Goal: Task Accomplishment & Management: Use online tool/utility

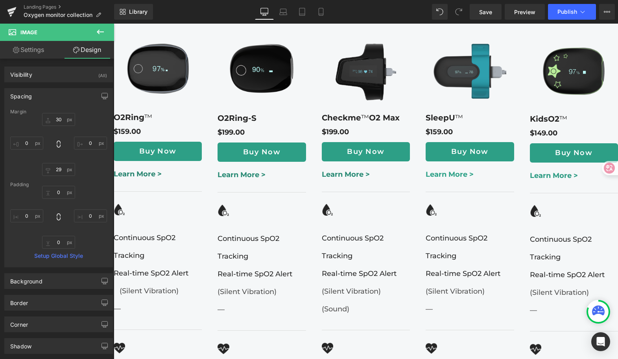
scroll to position [865, 0]
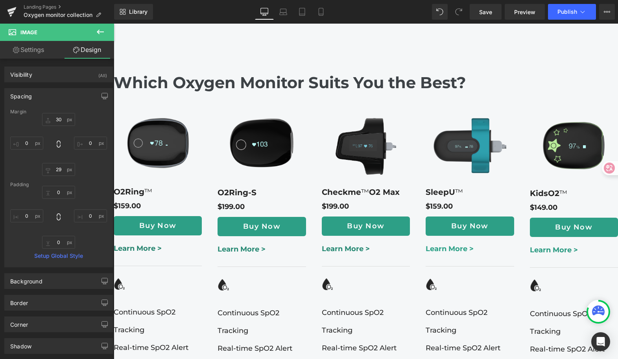
click at [239, 13] on div "Library Desktop Desktop Laptop Tablet Mobile Save Preview Publish Scheduled Vie…" at bounding box center [366, 12] width 504 height 16
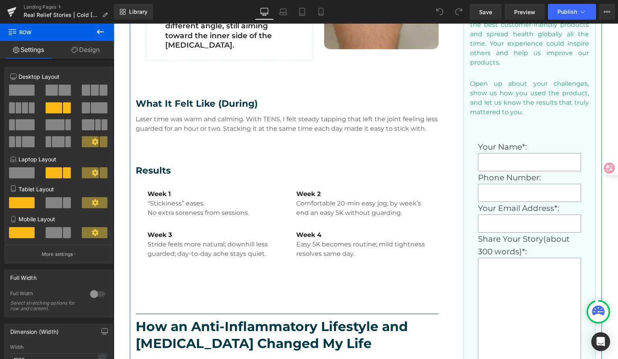
scroll to position [576, 0]
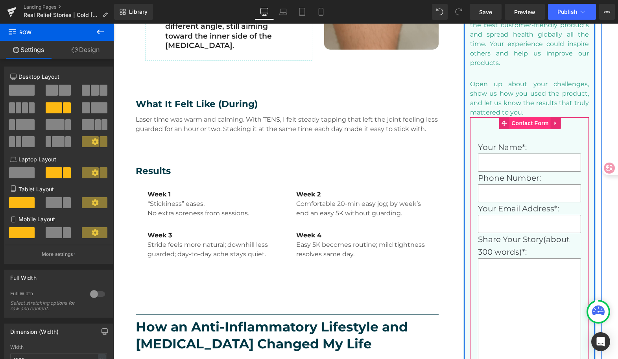
click at [522, 122] on span "Contact Form" at bounding box center [529, 123] width 41 height 12
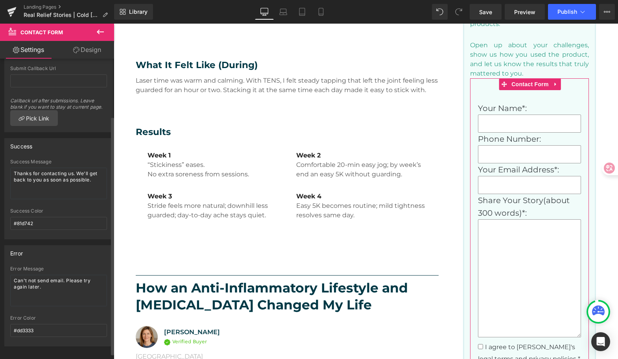
scroll to position [79, 0]
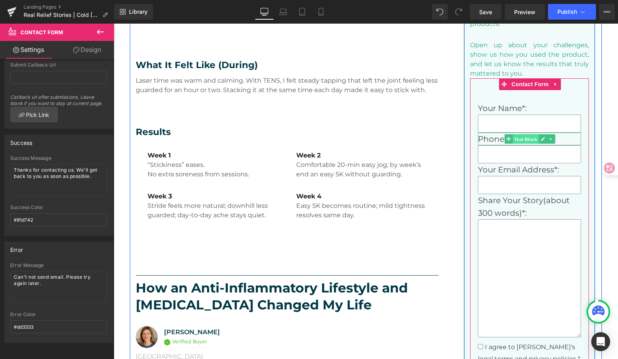
click at [530, 142] on span "Text Block" at bounding box center [526, 138] width 26 height 9
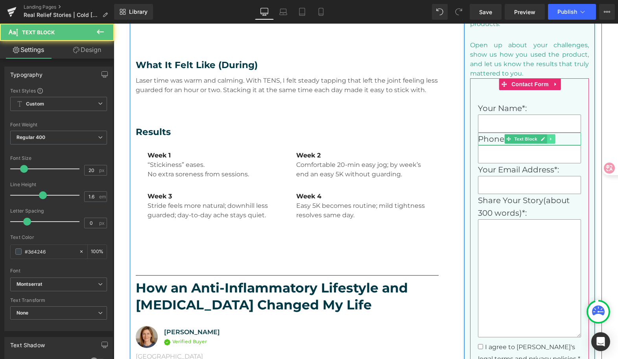
click at [548, 141] on link at bounding box center [551, 138] width 8 height 9
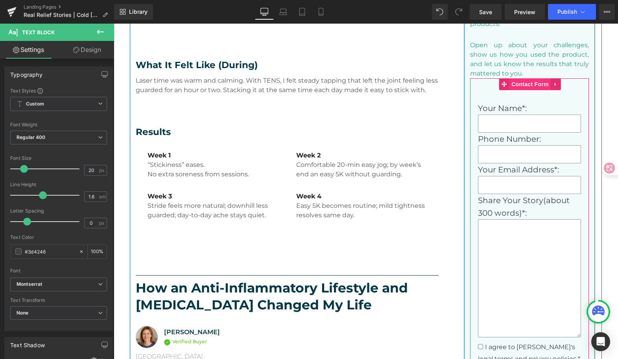
click at [536, 82] on span "Contact Form" at bounding box center [529, 84] width 41 height 12
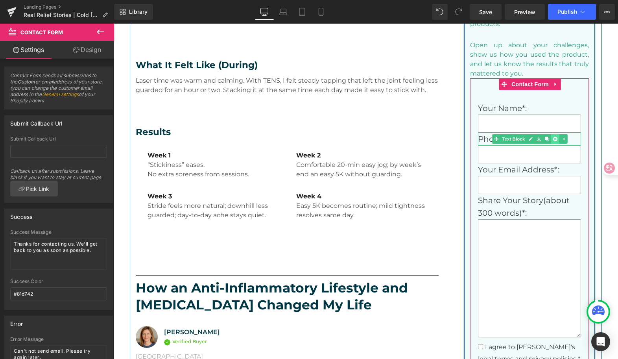
click at [553, 138] on icon at bounding box center [555, 139] width 4 height 4
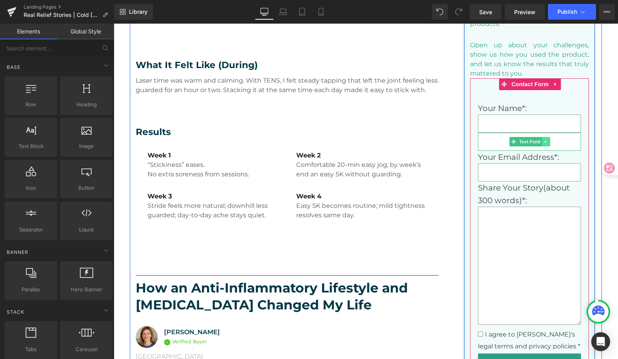
click at [544, 140] on icon at bounding box center [546, 141] width 4 height 5
click at [548, 141] on icon at bounding box center [550, 141] width 4 height 5
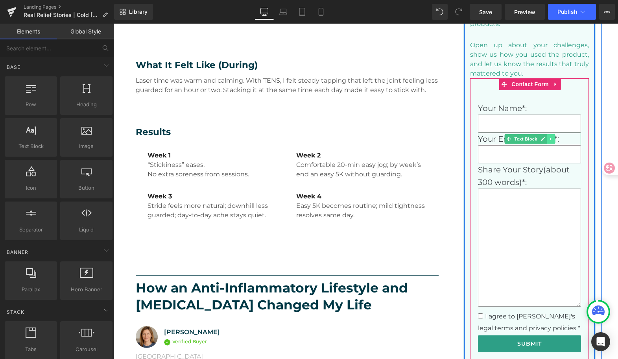
click at [547, 141] on link at bounding box center [551, 138] width 8 height 9
click at [553, 140] on icon at bounding box center [555, 138] width 4 height 5
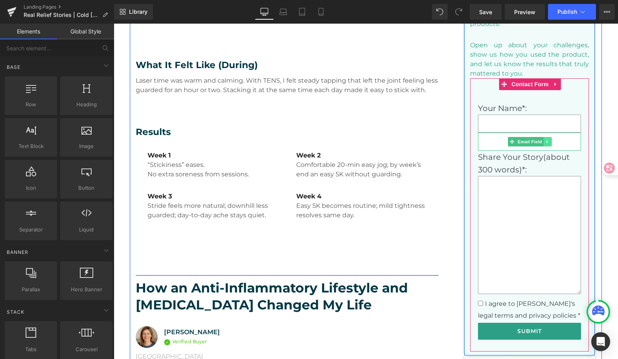
click at [545, 144] on link at bounding box center [547, 141] width 8 height 9
click at [550, 143] on icon at bounding box center [552, 141] width 4 height 5
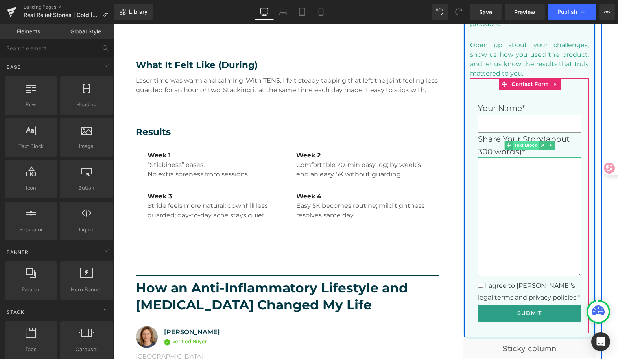
drag, startPoint x: 517, startPoint y: 143, endPoint x: 530, endPoint y: 143, distance: 13.0
click at [517, 144] on span "Text Block" at bounding box center [526, 144] width 26 height 9
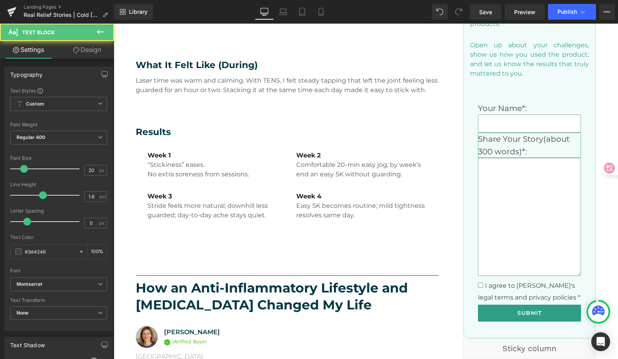
click at [92, 47] on link "Design" at bounding box center [87, 50] width 57 height 18
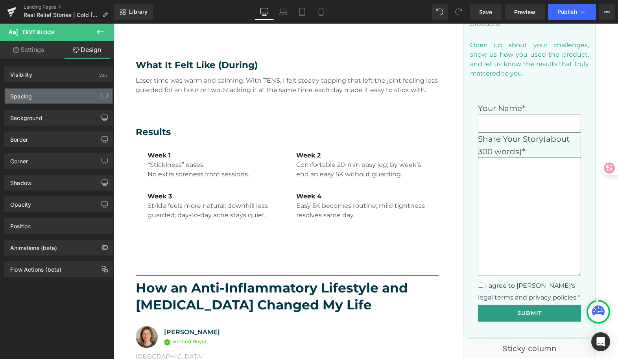
click at [57, 91] on div "Spacing" at bounding box center [59, 95] width 108 height 15
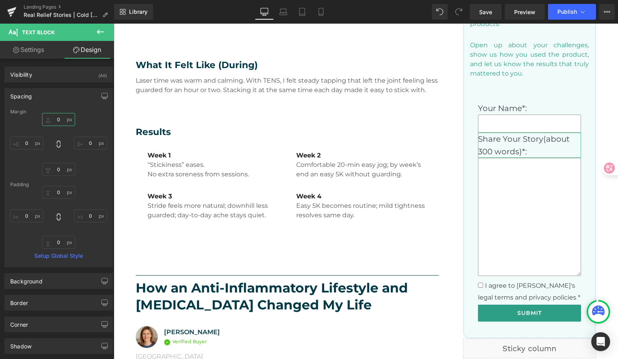
click at [57, 116] on input "0" at bounding box center [58, 119] width 33 height 13
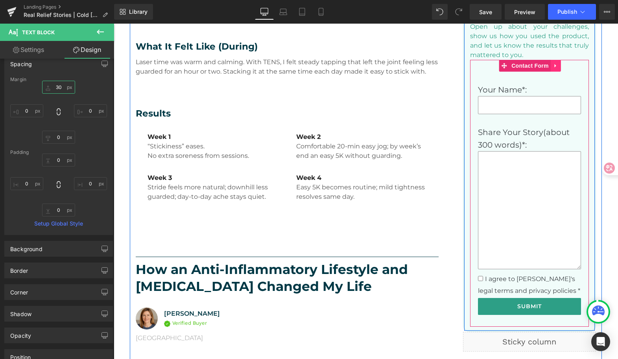
scroll to position [633, 0]
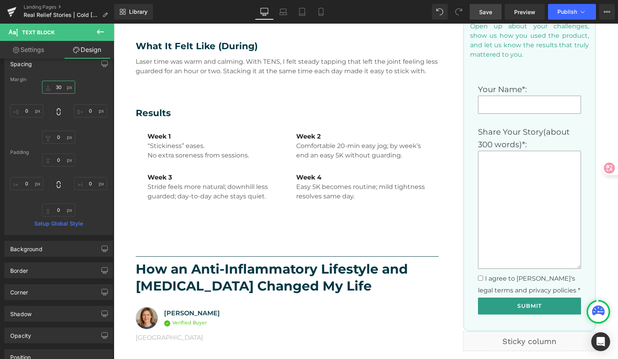
type input "30"
click at [486, 17] on link "Save" at bounding box center [485, 12] width 32 height 16
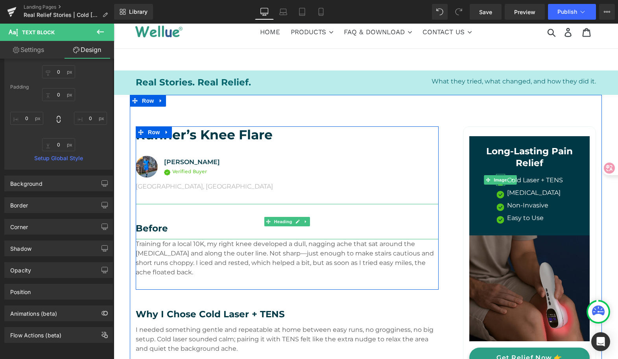
scroll to position [55, 0]
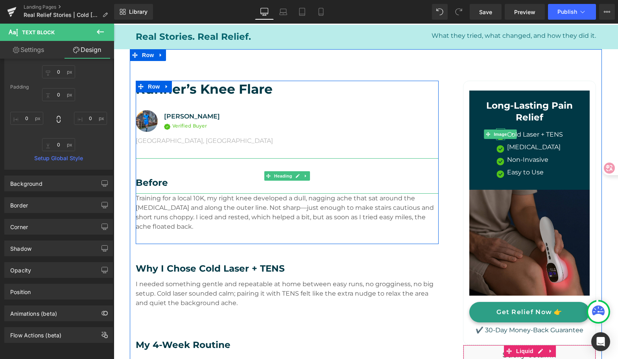
click at [195, 180] on h3 "Before" at bounding box center [287, 183] width 303 height 12
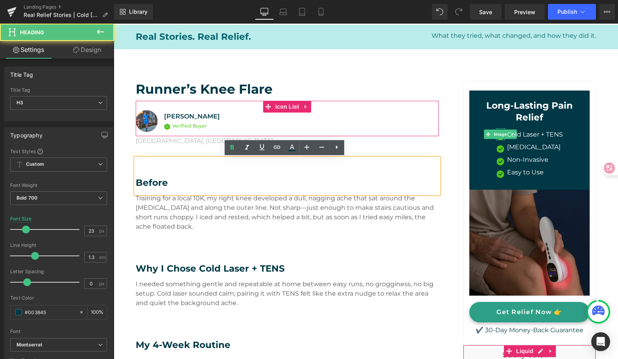
click at [412, 112] on div "Image [PERSON_NAME] Text Block Image Verified Buyer Text Block Icon List" at bounding box center [287, 123] width 303 height 26
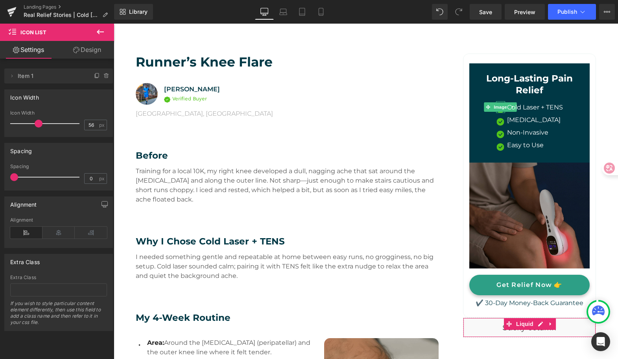
scroll to position [82, 0]
click at [254, 151] on h3 "Before" at bounding box center [287, 155] width 303 height 12
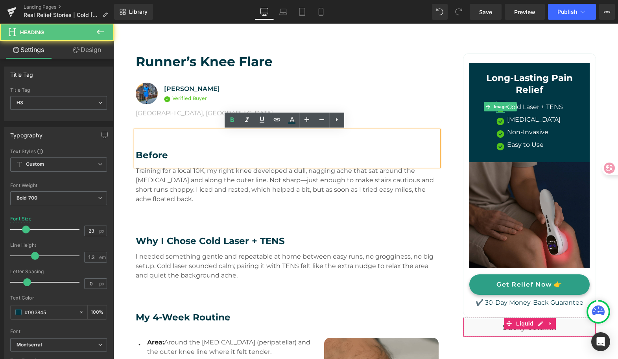
click at [337, 212] on div "Training for a local 10K, my right knee developed a dull, nagging ache that sat…" at bounding box center [287, 191] width 303 height 50
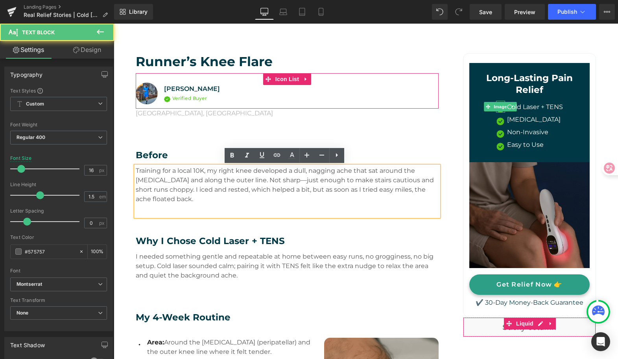
click at [385, 95] on div "Image [PERSON_NAME] Text Block Image Verified Buyer Text Block Icon List" at bounding box center [287, 96] width 303 height 26
